Goal: Transaction & Acquisition: Obtain resource

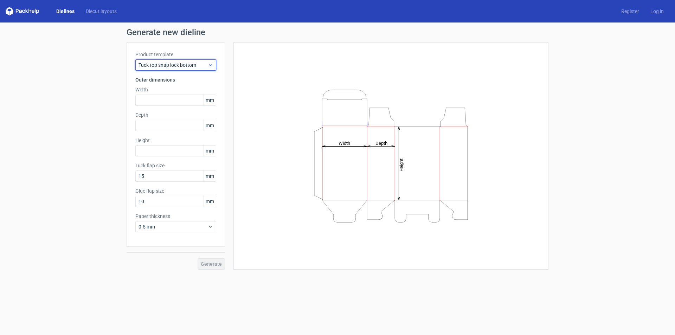
click at [184, 63] on span "Tuck top snap lock bottom" at bounding box center [173, 65] width 69 height 7
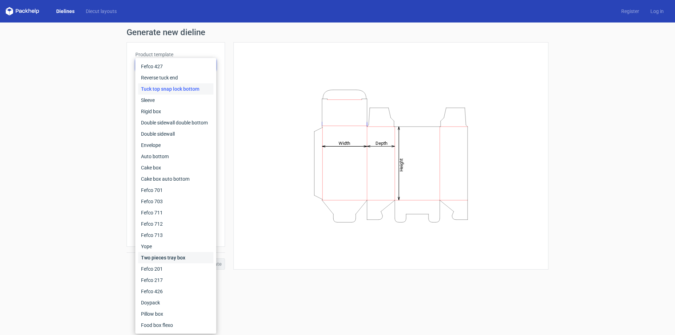
click at [186, 257] on div "Two pieces tray box" at bounding box center [175, 257] width 75 height 11
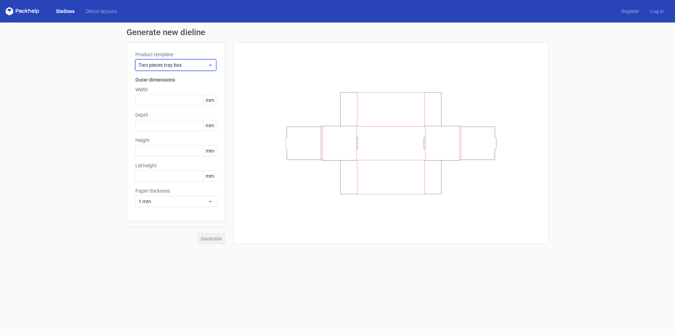
click at [175, 66] on span "Two pieces tray box" at bounding box center [173, 65] width 69 height 7
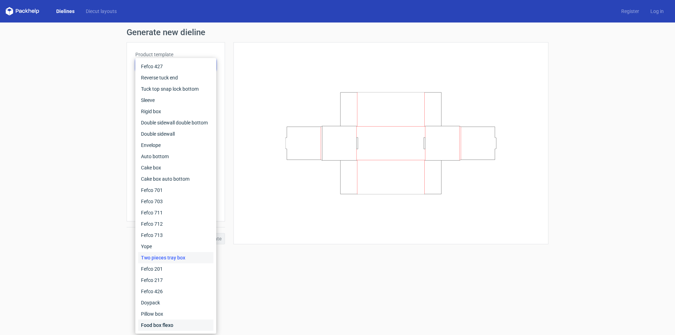
click at [166, 324] on div "Food box flexo" at bounding box center [175, 325] width 75 height 11
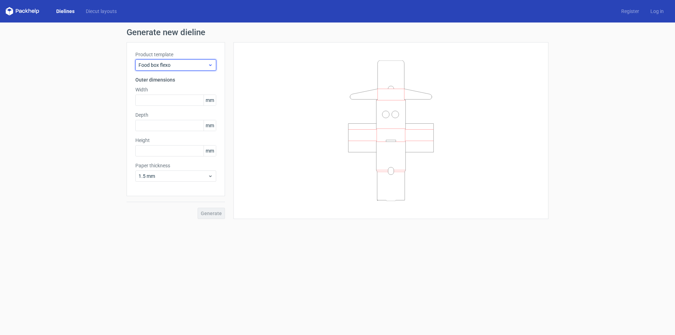
click at [192, 66] on span "Food box flexo" at bounding box center [173, 65] width 69 height 7
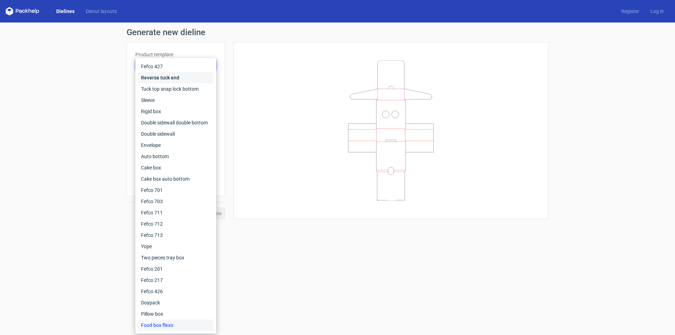
click at [190, 77] on div "Reverse tuck end" at bounding box center [175, 77] width 75 height 11
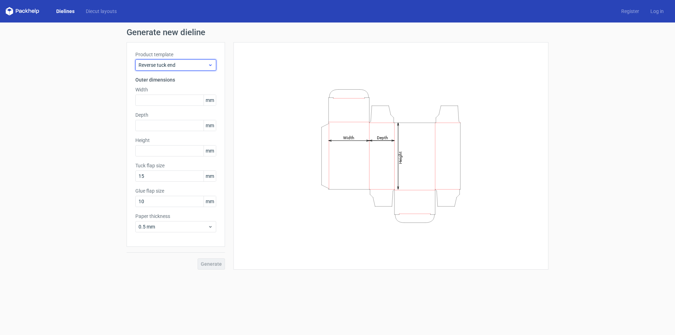
click at [186, 64] on span "Reverse tuck end" at bounding box center [173, 65] width 69 height 7
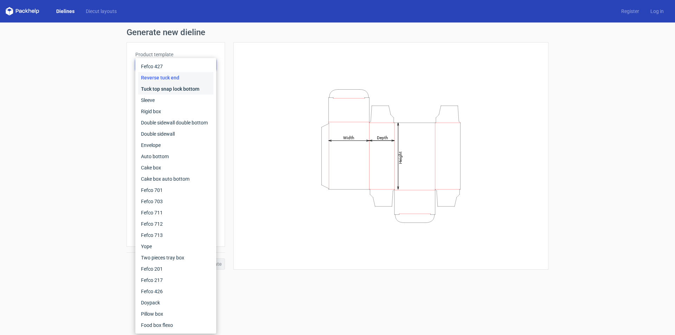
click at [185, 90] on div "Tuck top snap lock bottom" at bounding box center [175, 88] width 75 height 11
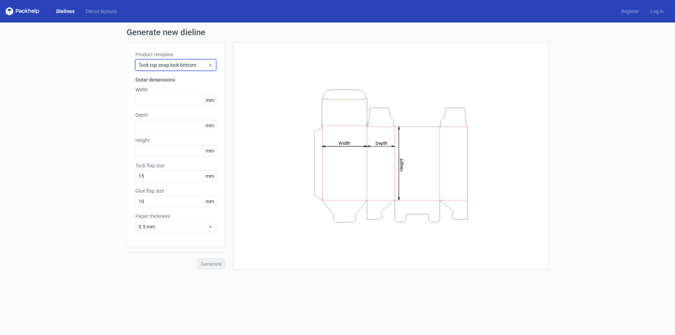
click at [190, 66] on span "Tuck top snap lock bottom" at bounding box center [173, 65] width 69 height 7
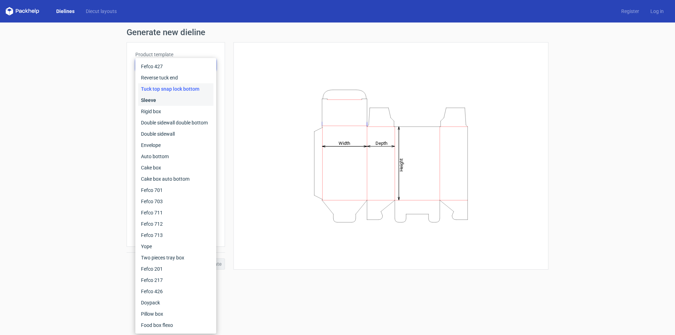
click at [190, 95] on div "Sleeve" at bounding box center [175, 100] width 75 height 11
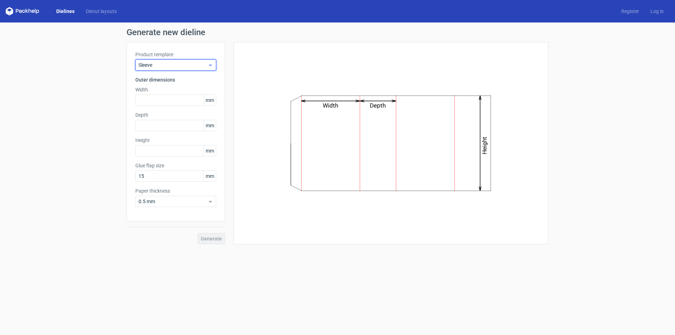
click at [190, 68] on span "Sleeve" at bounding box center [173, 65] width 69 height 7
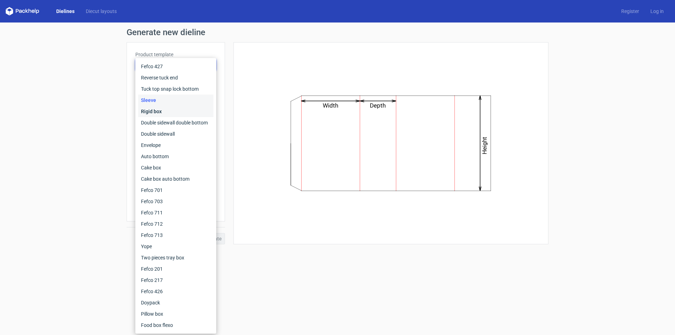
click at [187, 110] on div "Rigid box" at bounding box center [175, 111] width 75 height 11
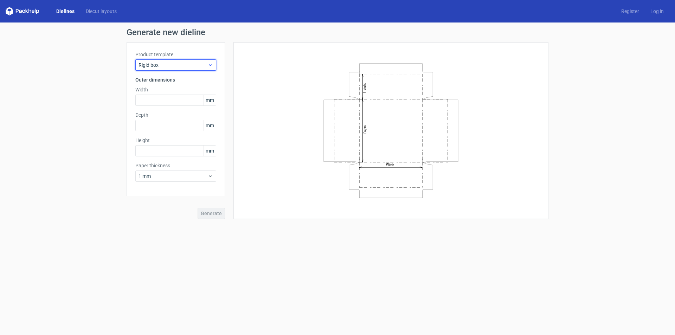
click at [193, 66] on span "Rigid box" at bounding box center [173, 65] width 69 height 7
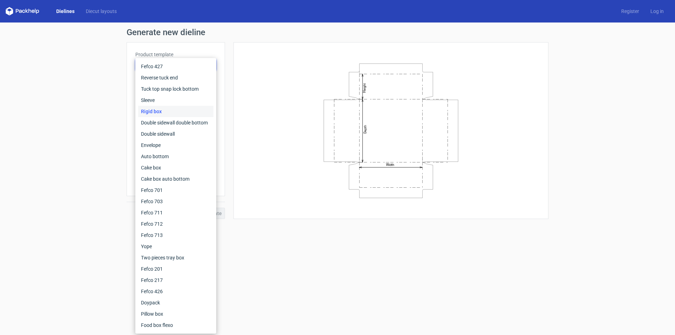
click at [247, 69] on div "Width Depth Height" at bounding box center [390, 130] width 297 height 159
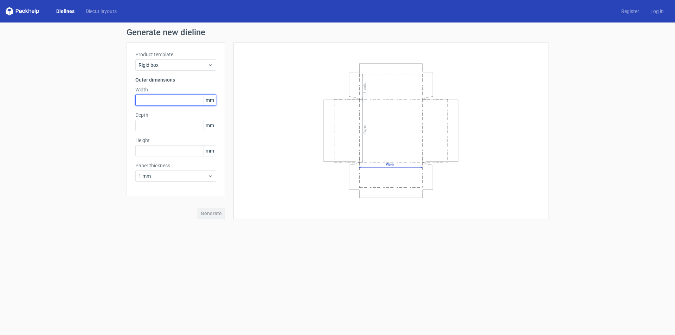
click at [163, 96] on input "text" at bounding box center [175, 100] width 81 height 11
type input "347"
click at [162, 123] on input "text" at bounding box center [175, 125] width 81 height 11
drag, startPoint x: 157, startPoint y: 128, endPoint x: 117, endPoint y: 129, distance: 39.7
click at [117, 129] on div "Generate new dieline Product template Rigid box Outer dimensions Width 347 mm D…" at bounding box center [337, 123] width 675 height 202
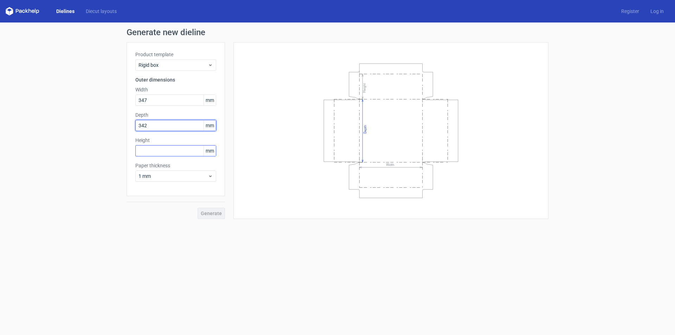
type input "342"
click at [153, 149] on input "text" at bounding box center [175, 150] width 81 height 11
type input "172"
click at [206, 212] on span "Generate" at bounding box center [211, 213] width 21 height 5
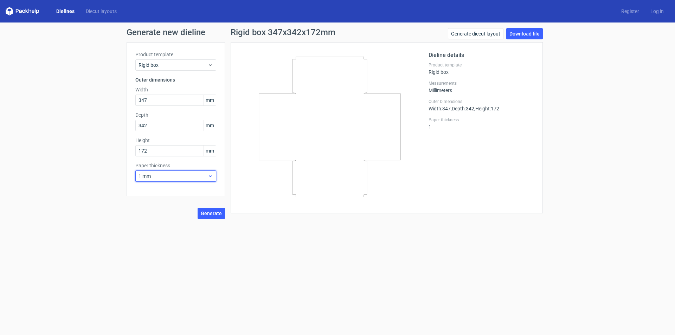
click at [189, 178] on span "1 mm" at bounding box center [173, 176] width 69 height 7
click at [180, 221] on div "1.5 mm" at bounding box center [175, 225] width 75 height 11
click at [202, 214] on span "Generate" at bounding box center [211, 213] width 21 height 5
click at [215, 212] on span "Generate" at bounding box center [211, 213] width 21 height 5
click at [397, 115] on icon at bounding box center [329, 127] width 169 height 141
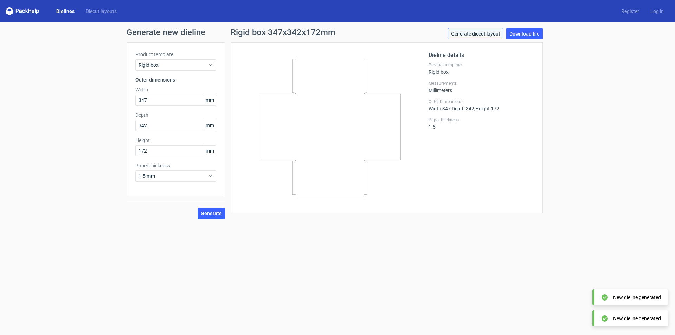
click at [490, 33] on link "Generate diecut layout" at bounding box center [476, 33] width 56 height 11
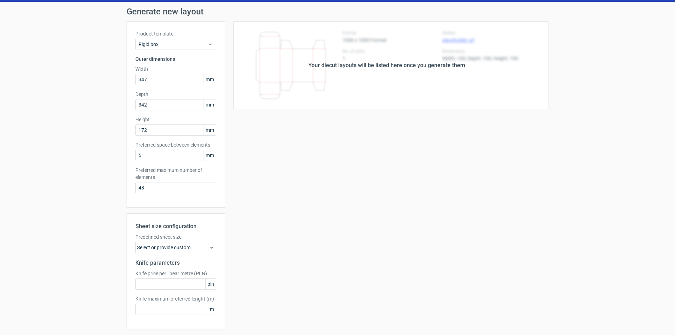
scroll to position [44, 0]
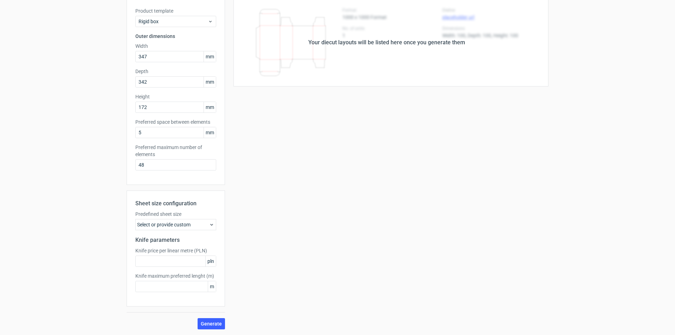
click at [208, 221] on div "Select or provide custom" at bounding box center [175, 224] width 81 height 11
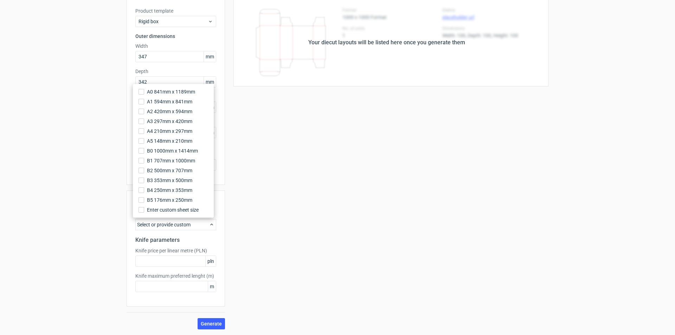
click at [208, 221] on div "Select or provide custom" at bounding box center [175, 224] width 81 height 11
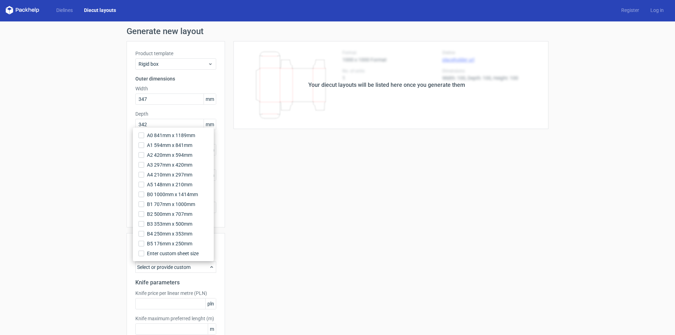
scroll to position [0, 0]
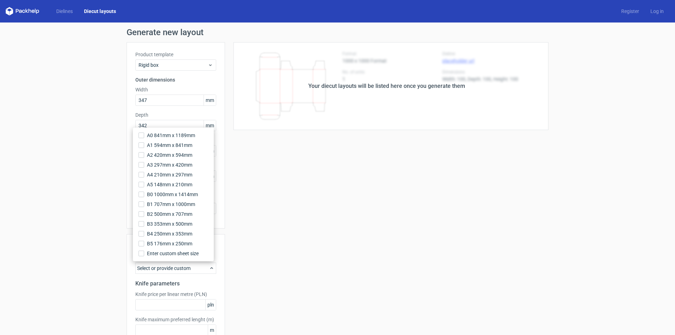
click at [323, 212] on div "Your diecut layouts will be listed here once you generate them Height Depth Wid…" at bounding box center [386, 207] width 323 height 331
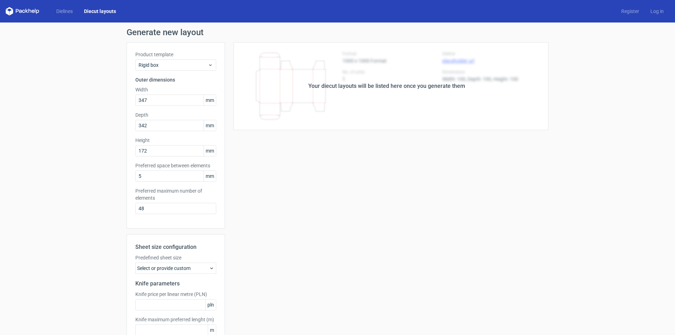
click at [429, 82] on div "Your diecut layouts will be listed here once you generate them" at bounding box center [386, 86] width 157 height 8
click at [419, 86] on div "Your diecut layouts will be listed here once you generate them" at bounding box center [386, 86] width 157 height 8
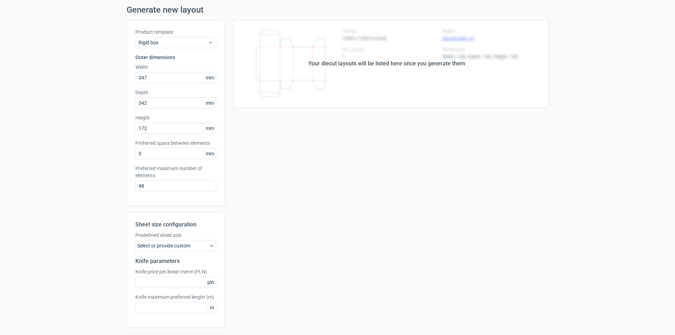
scroll to position [44, 0]
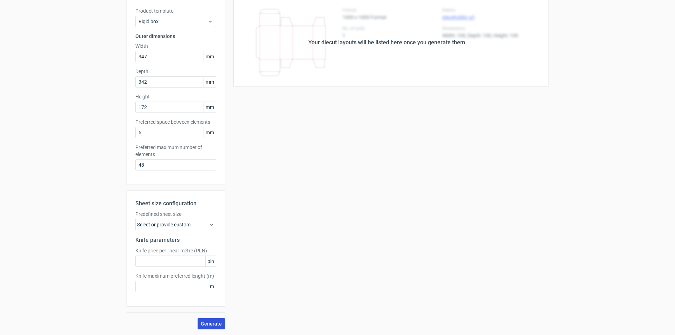
click at [209, 329] on button "Generate" at bounding box center [211, 323] width 27 height 11
click at [211, 324] on circle at bounding box center [211, 323] width 9 height 9
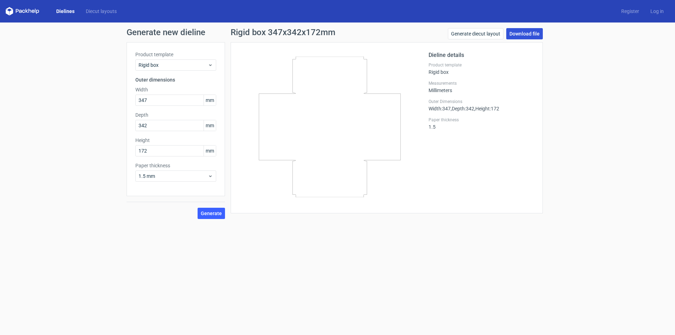
click at [538, 34] on link "Download file" at bounding box center [524, 33] width 37 height 11
click at [528, 34] on link "Download file" at bounding box center [524, 33] width 37 height 11
